Goal: Find specific page/section: Find specific page/section

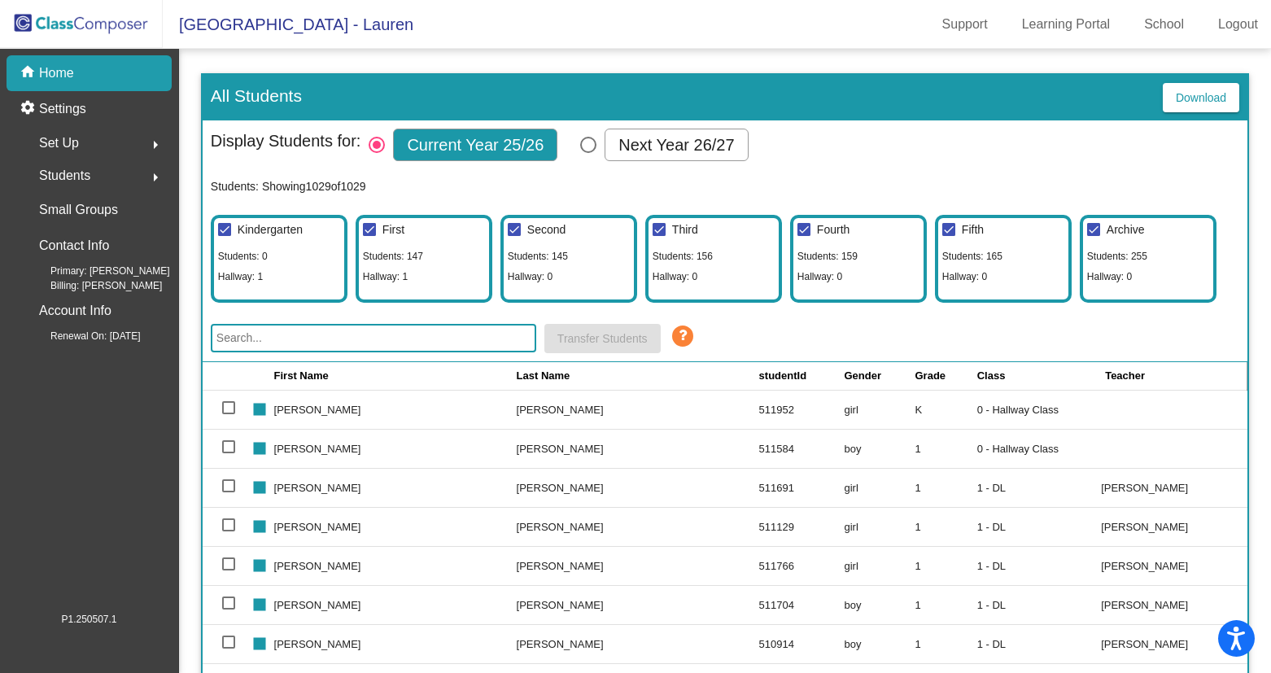
click at [303, 331] on input "text" at bounding box center [373, 338] width 325 height 28
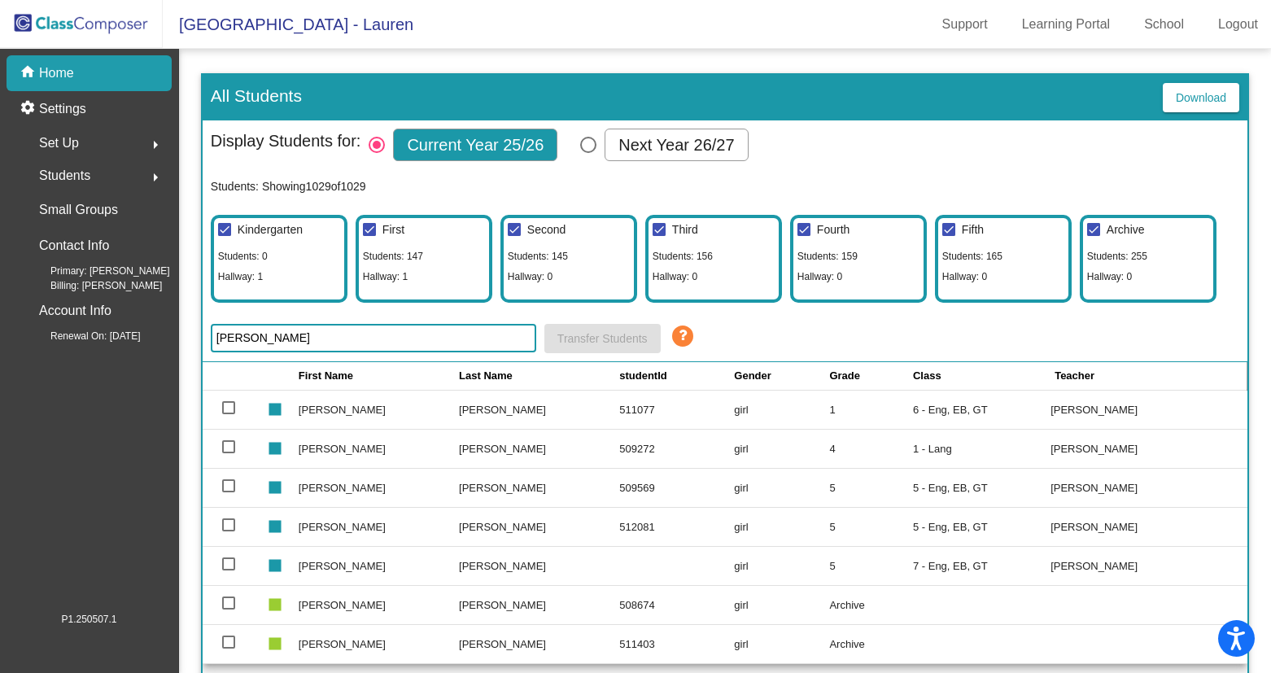
type input "[PERSON_NAME]"
click at [100, 71] on div "home Home" at bounding box center [89, 73] width 165 height 36
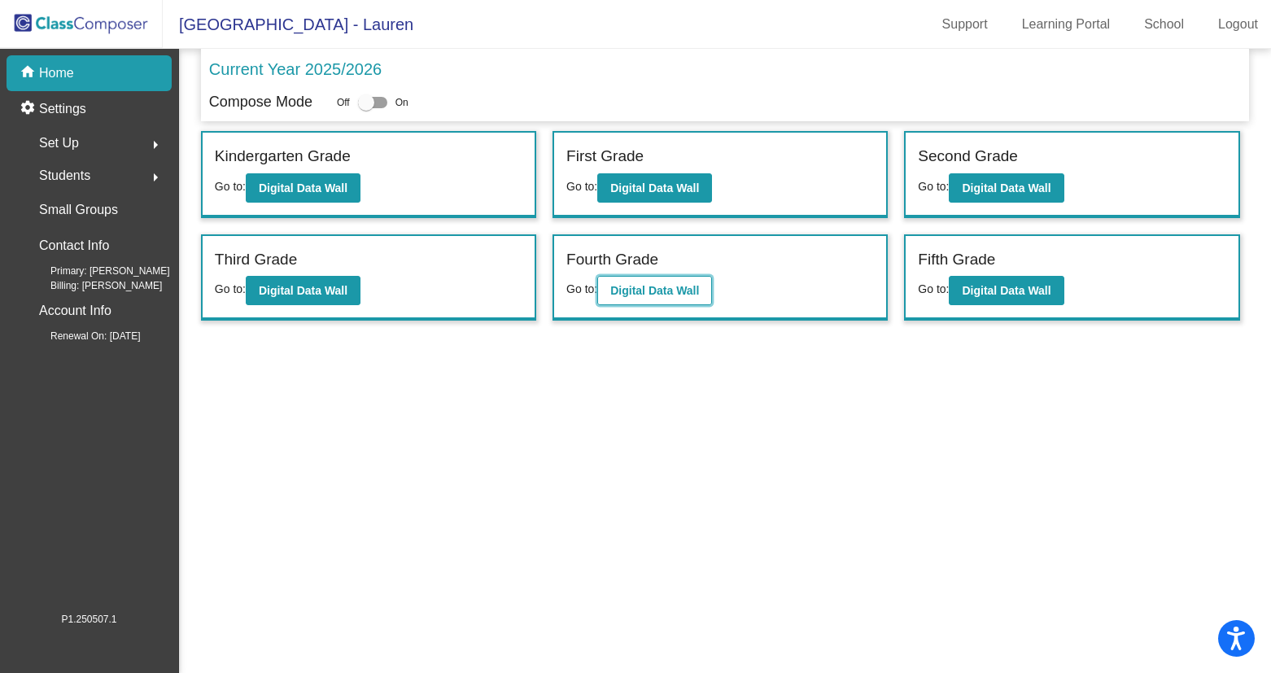
click at [632, 284] on b "Digital Data Wall" at bounding box center [654, 290] width 89 height 13
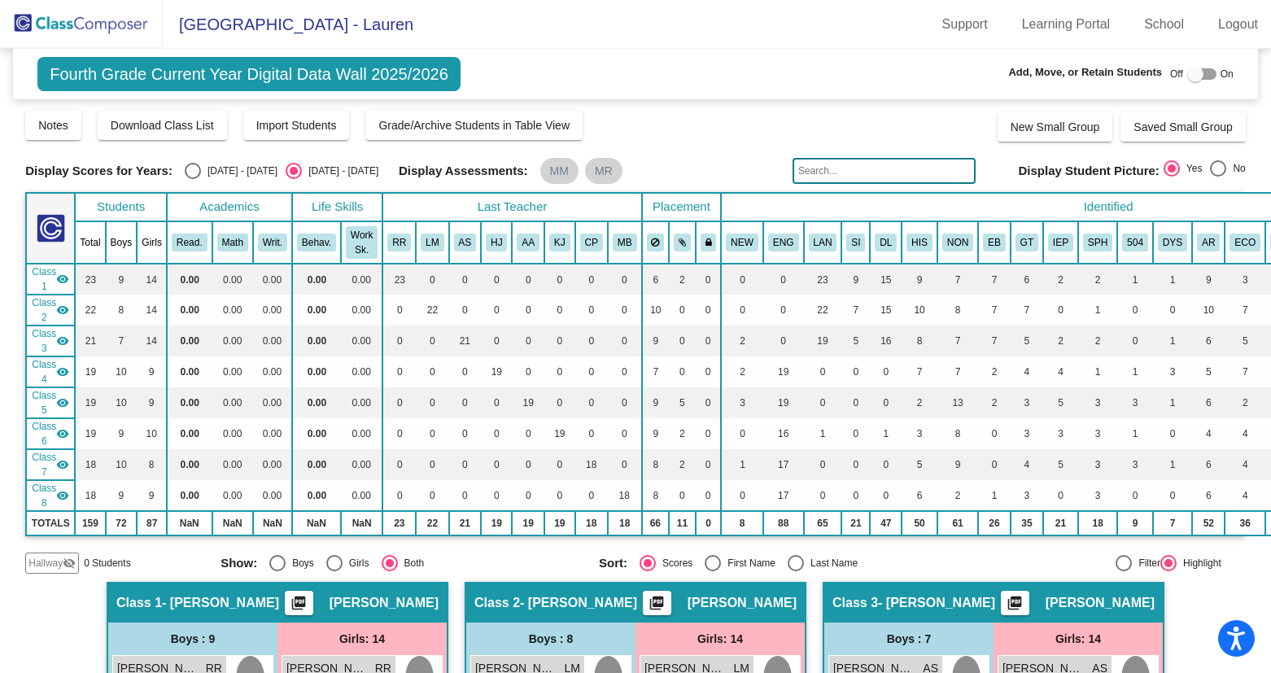
click at [59, 278] on mat-icon "visibility" at bounding box center [62, 279] width 13 height 13
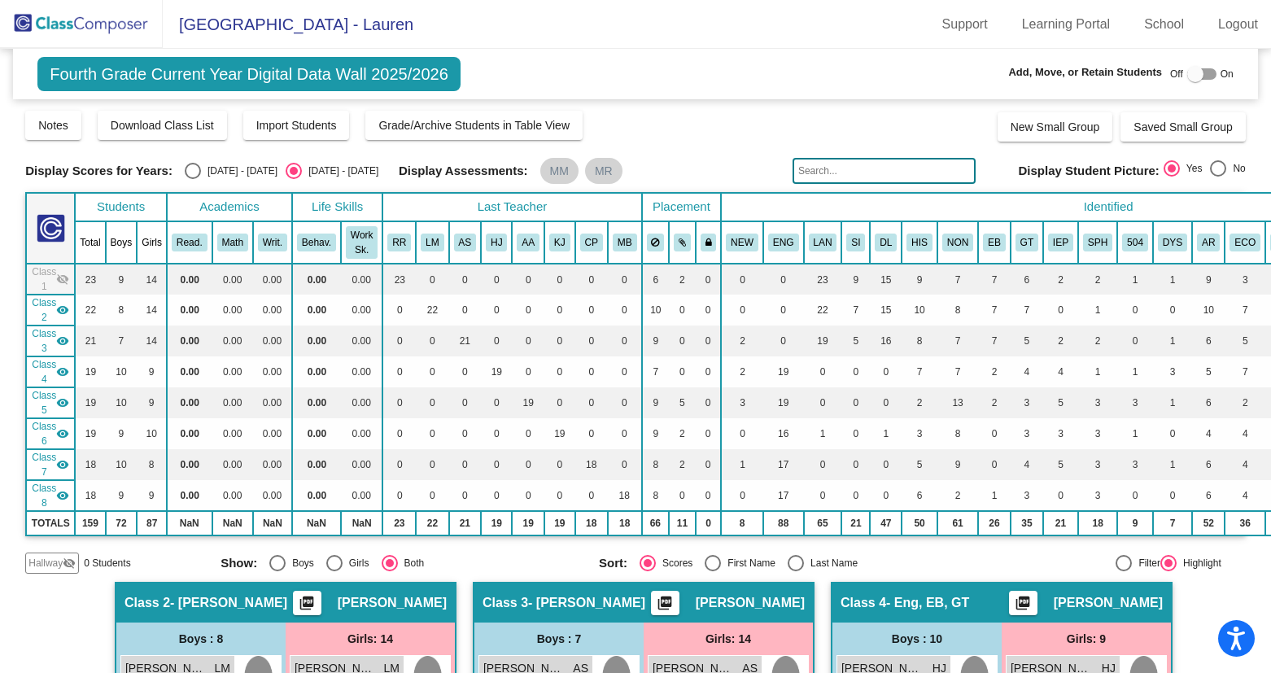
click at [63, 312] on mat-icon "visibility" at bounding box center [62, 309] width 13 height 13
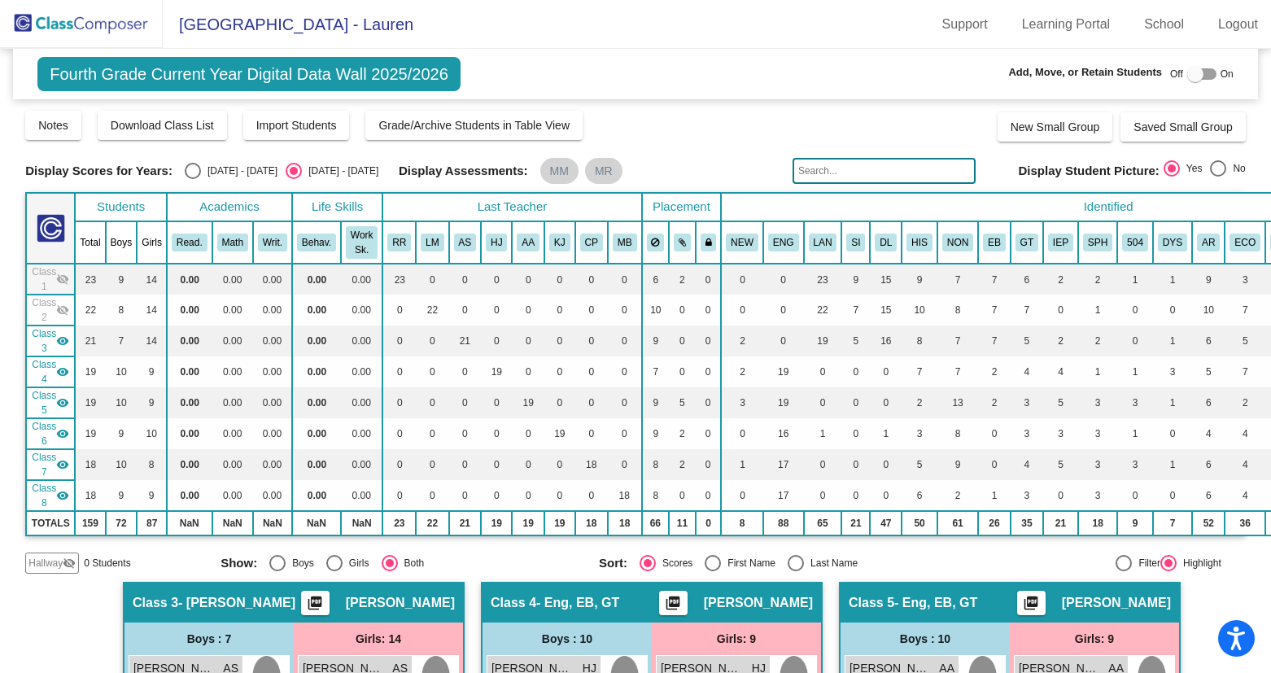
click at [65, 340] on mat-icon "visibility" at bounding box center [62, 340] width 13 height 13
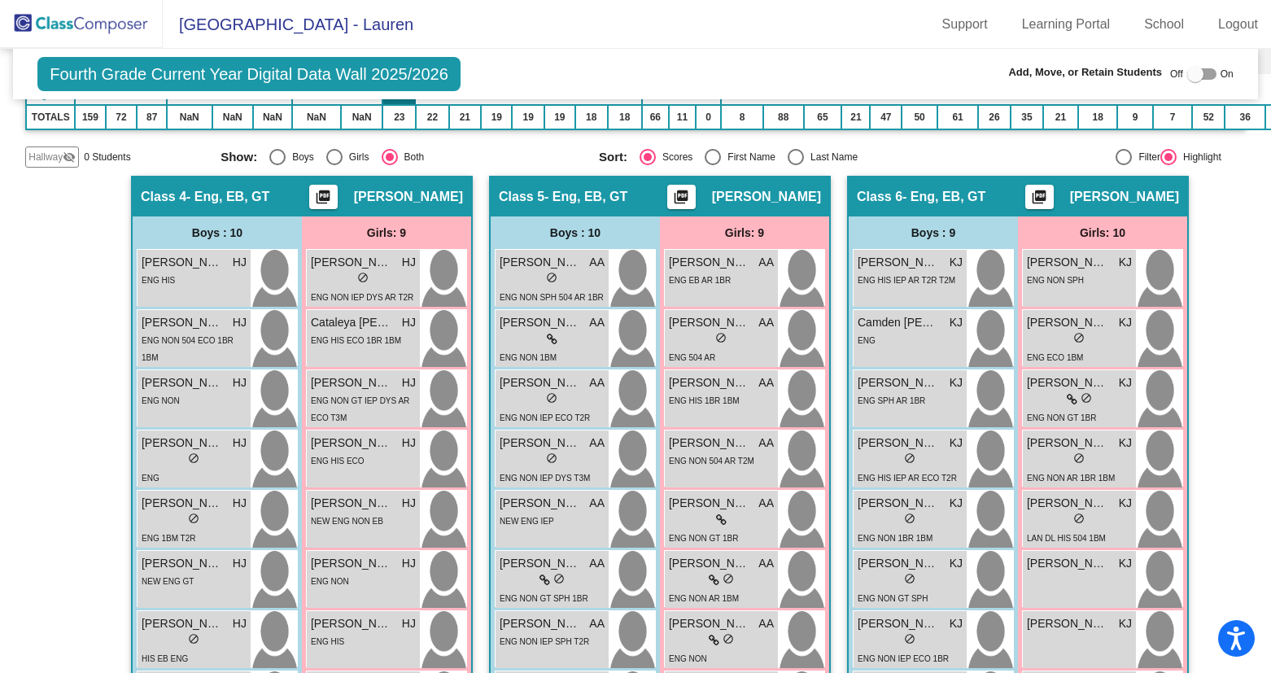
scroll to position [407, 0]
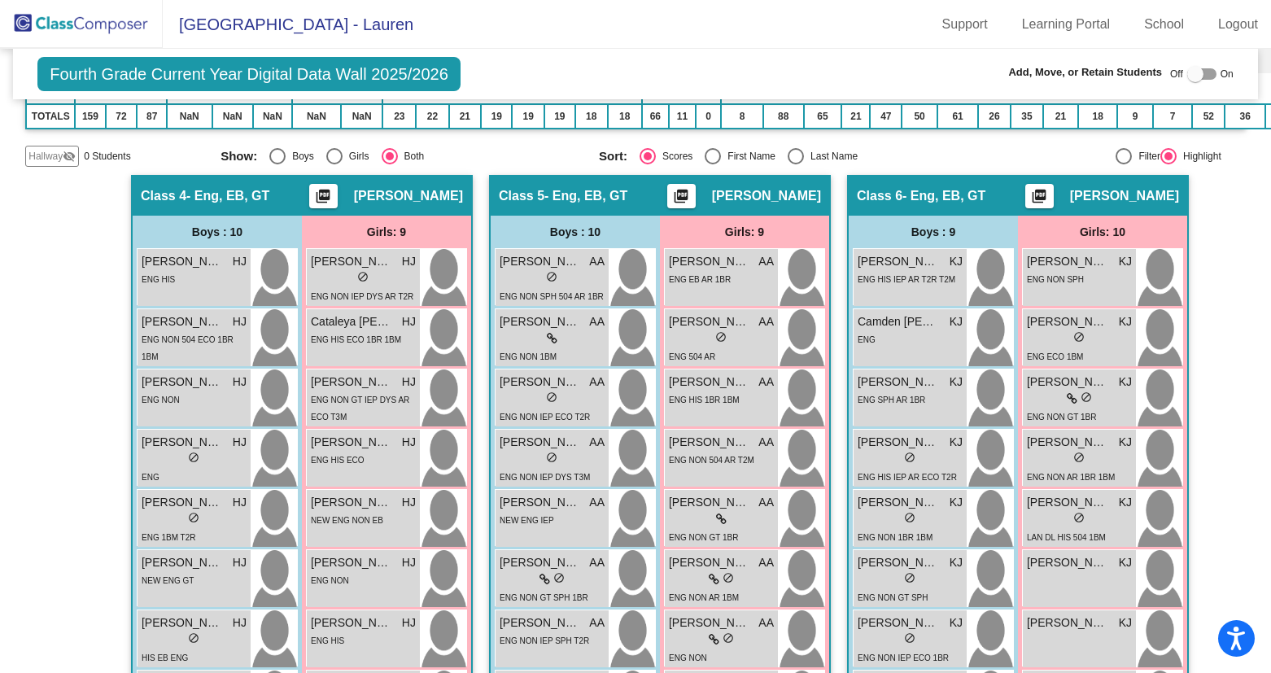
click at [1193, 62] on div "Fourth Grade Current Year Digital Data Wall 2025/2026 Add, Move, or Retain Stud…" at bounding box center [635, 74] width 1245 height 50
click at [1191, 66] on div at bounding box center [1195, 74] width 16 height 16
checkbox input "true"
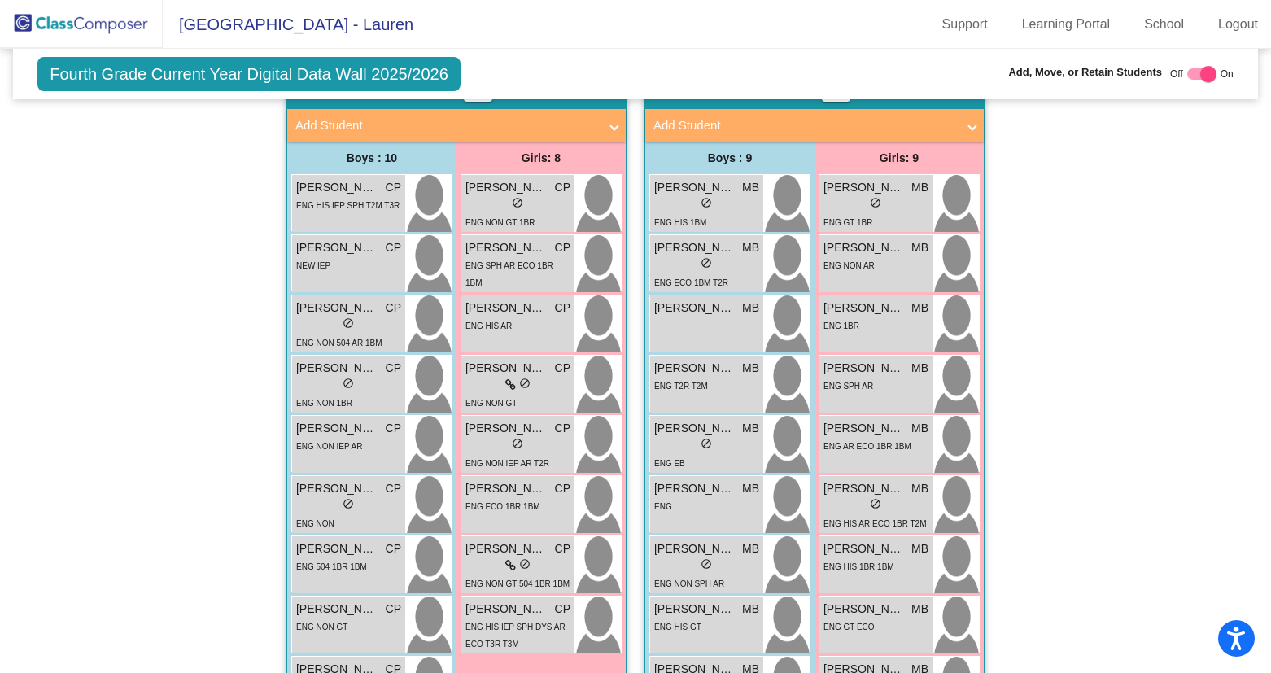
scroll to position [1254, 0]
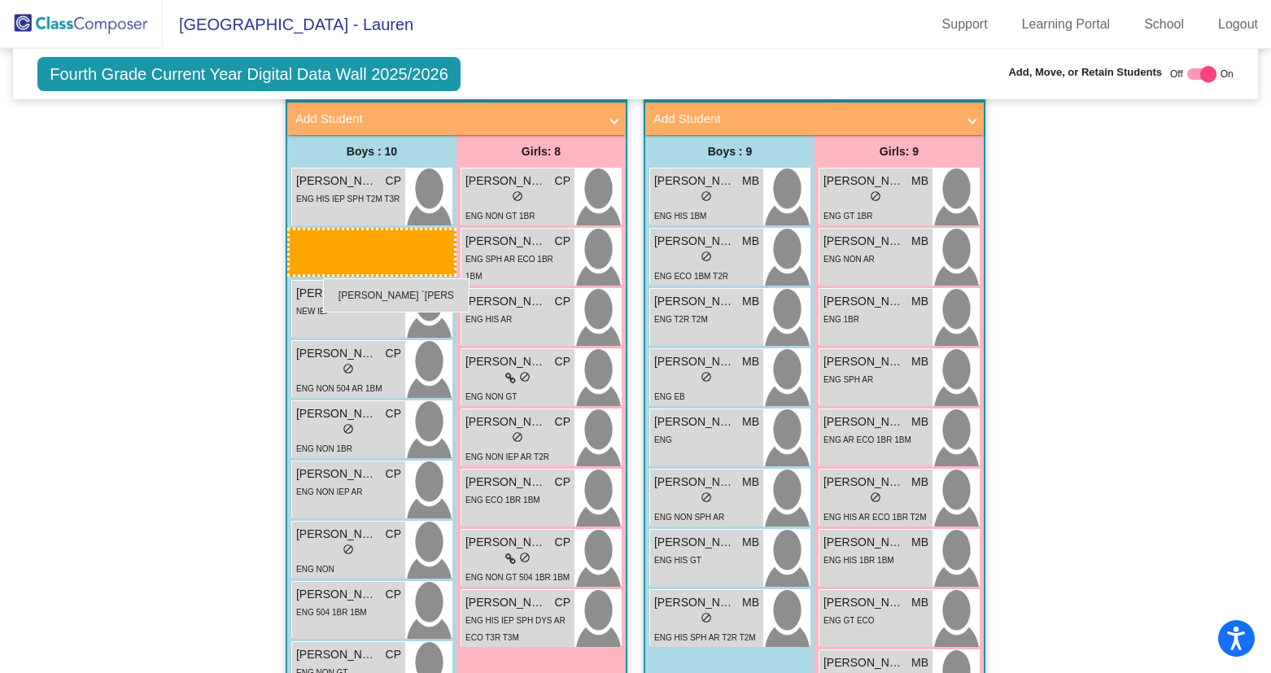
drag, startPoint x: 670, startPoint y: 312, endPoint x: 323, endPoint y: 278, distance: 349.0
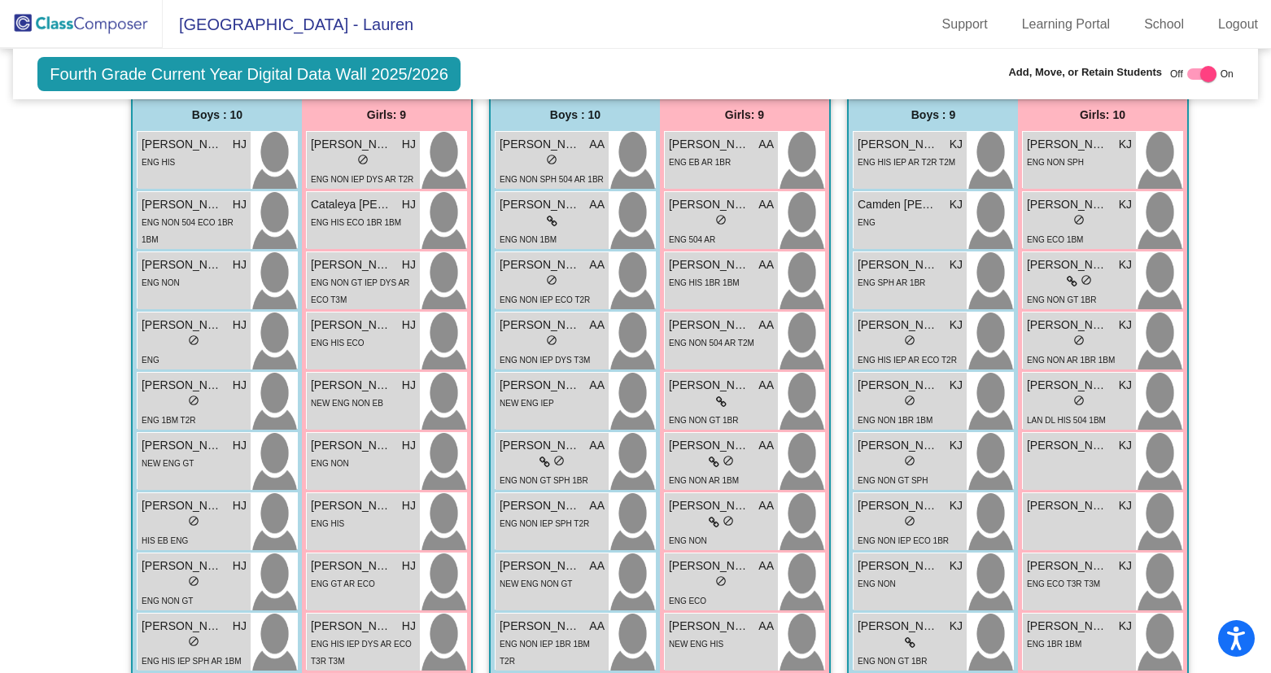
scroll to position [696, 0]
